Goal: Entertainment & Leisure: Consume media (video, audio)

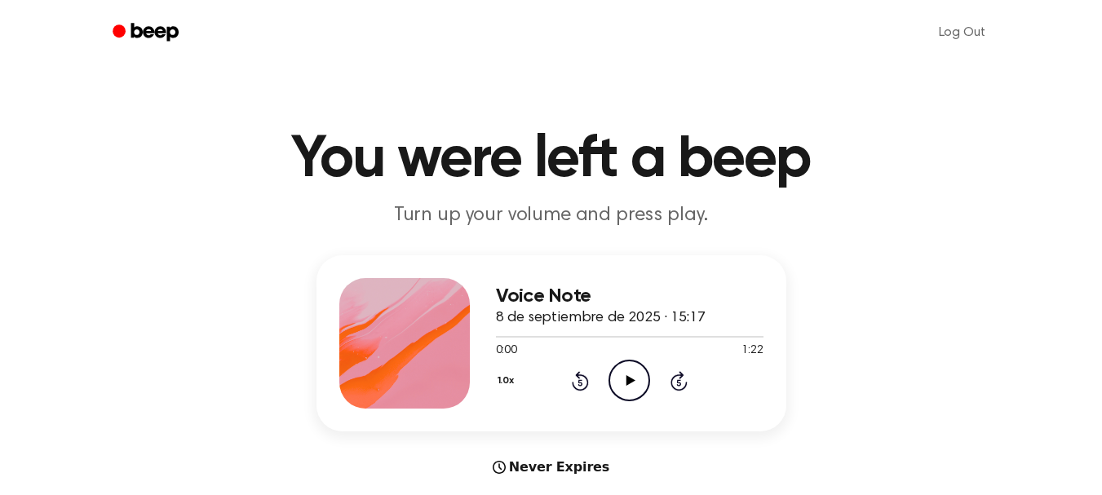
click at [634, 382] on icon "Play Audio" at bounding box center [629, 381] width 42 height 42
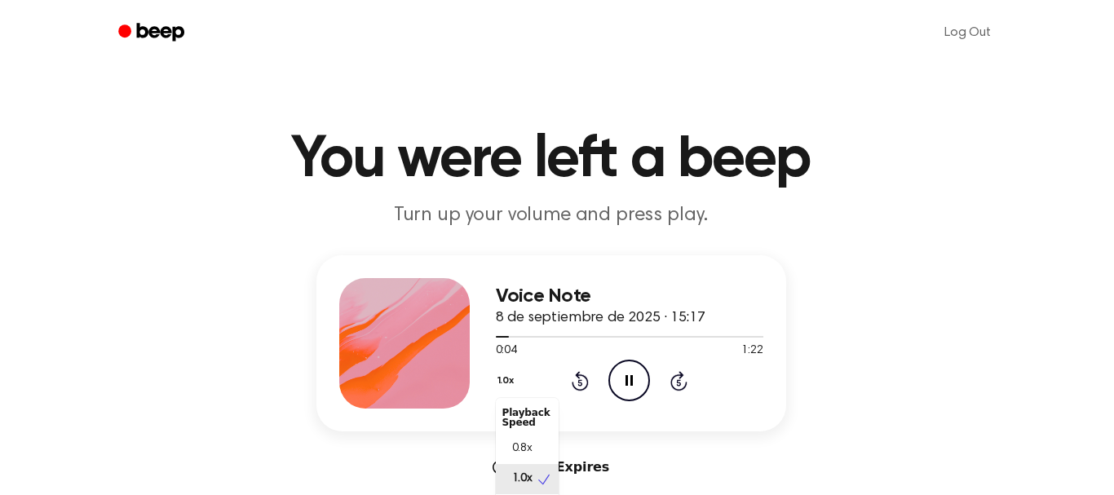
click at [498, 381] on button "1.0x" at bounding box center [508, 381] width 24 height 28
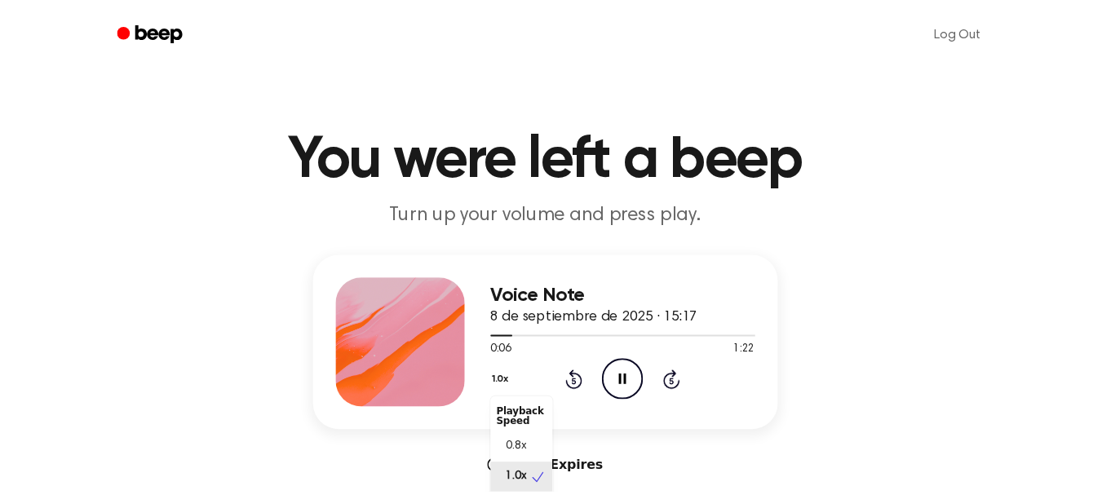
scroll to position [7, 0]
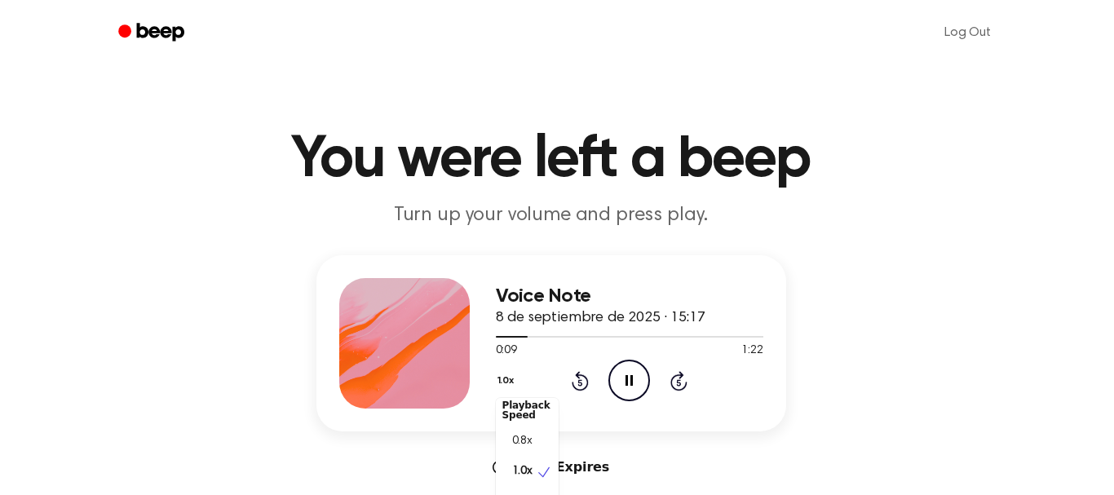
click at [920, 393] on div "Voice Note 8 de septiembre de 2025 · 15:17 0:09 1:22 Your browser does not supp…" at bounding box center [551, 366] width 1063 height 222
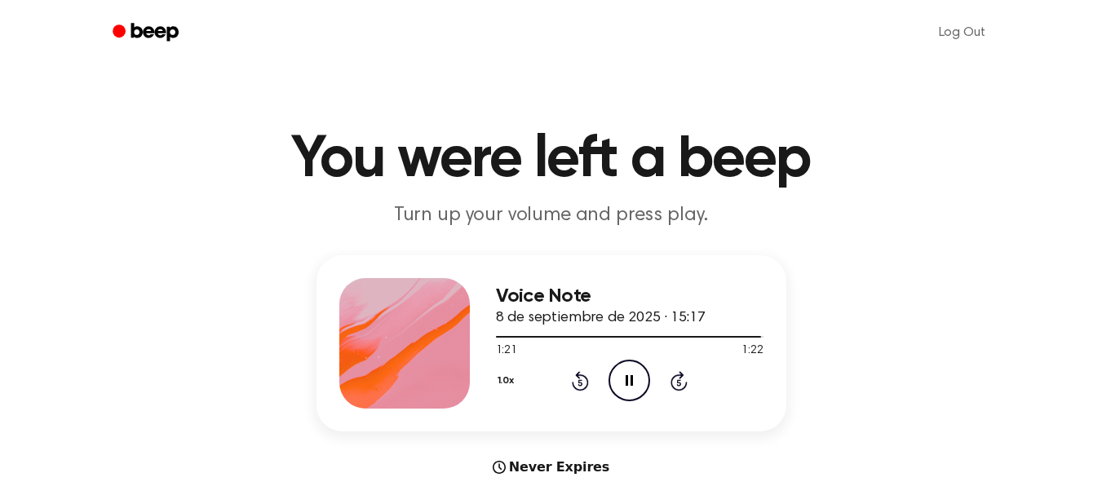
click at [633, 383] on icon at bounding box center [629, 380] width 7 height 11
click at [621, 366] on icon "Play Audio" at bounding box center [629, 381] width 42 height 42
click at [626, 373] on icon "Play Audio" at bounding box center [629, 381] width 42 height 42
click at [632, 392] on icon "Play Audio" at bounding box center [629, 381] width 42 height 42
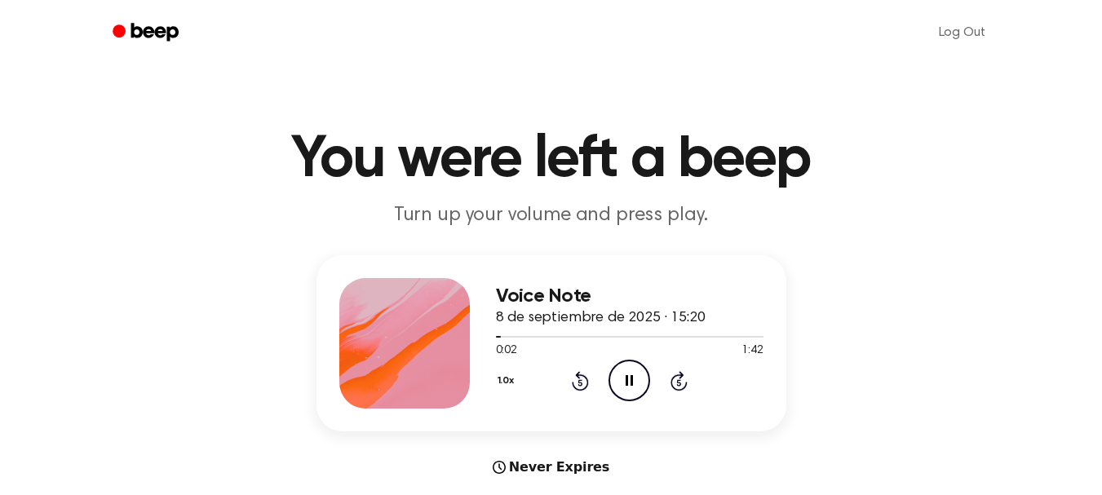
click at [632, 392] on icon "Pause Audio" at bounding box center [629, 381] width 42 height 42
click at [597, 290] on h3 "Voice Note" at bounding box center [630, 296] width 268 height 22
click at [574, 234] on main "You were left a beep Turn up your volume and press play. Voice Note 8 de septie…" at bounding box center [551, 487] width 1102 height 975
click at [630, 380] on icon at bounding box center [630, 380] width 9 height 11
click at [544, 335] on div at bounding box center [630, 336] width 268 height 13
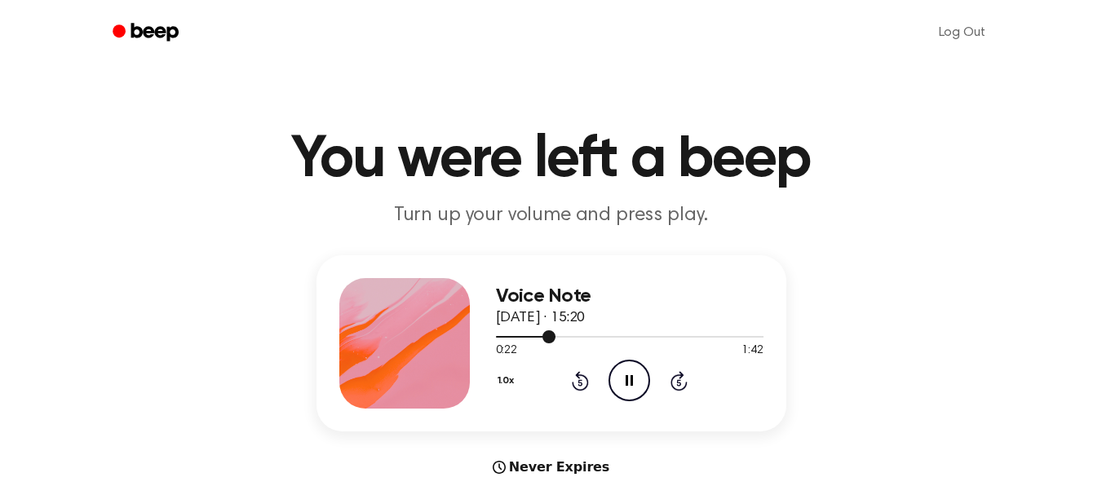
click at [658, 338] on div at bounding box center [630, 336] width 268 height 13
click at [708, 338] on div at bounding box center [630, 336] width 268 height 13
